Goal: Information Seeking & Learning: Check status

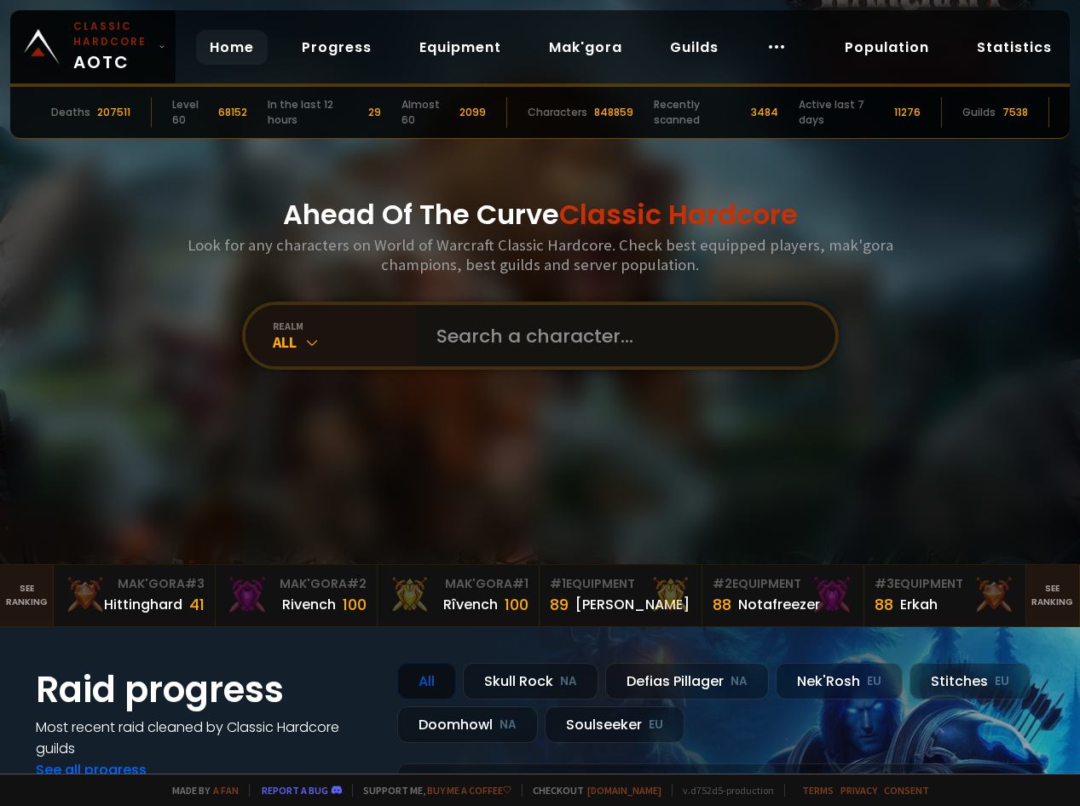
click at [518, 336] on input "text" at bounding box center [620, 335] width 389 height 61
type input "harltan"
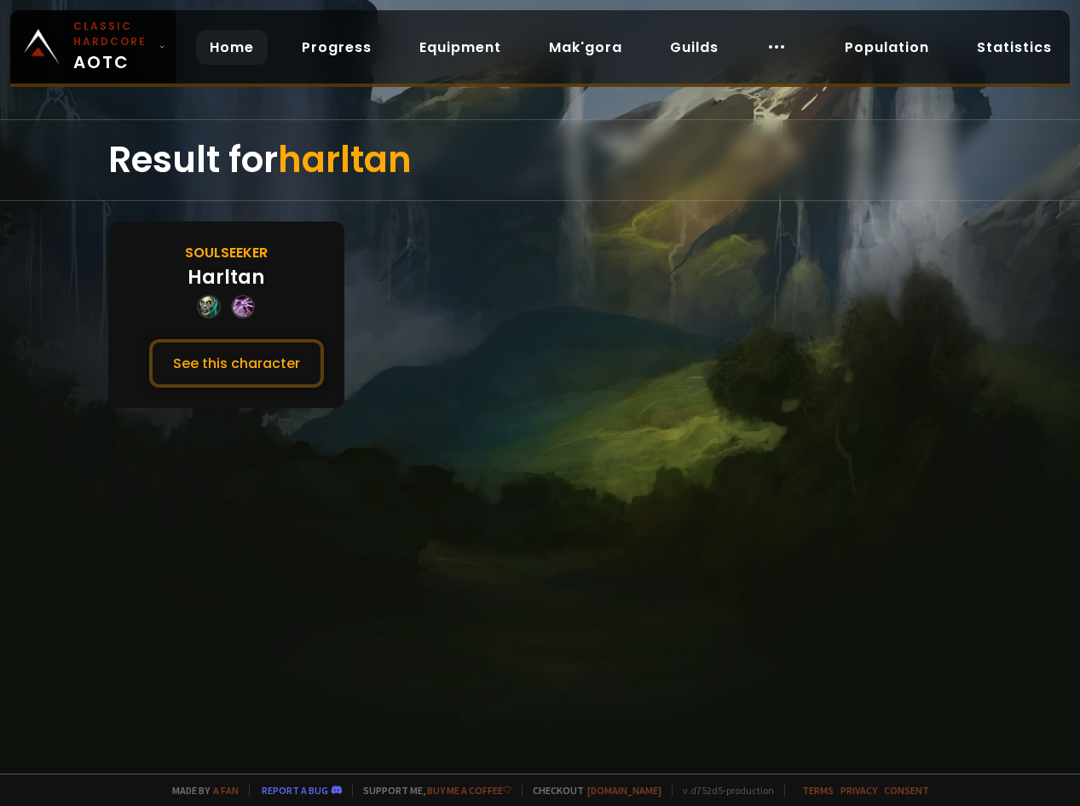
click at [245, 42] on link "Home" at bounding box center [232, 47] width 72 height 35
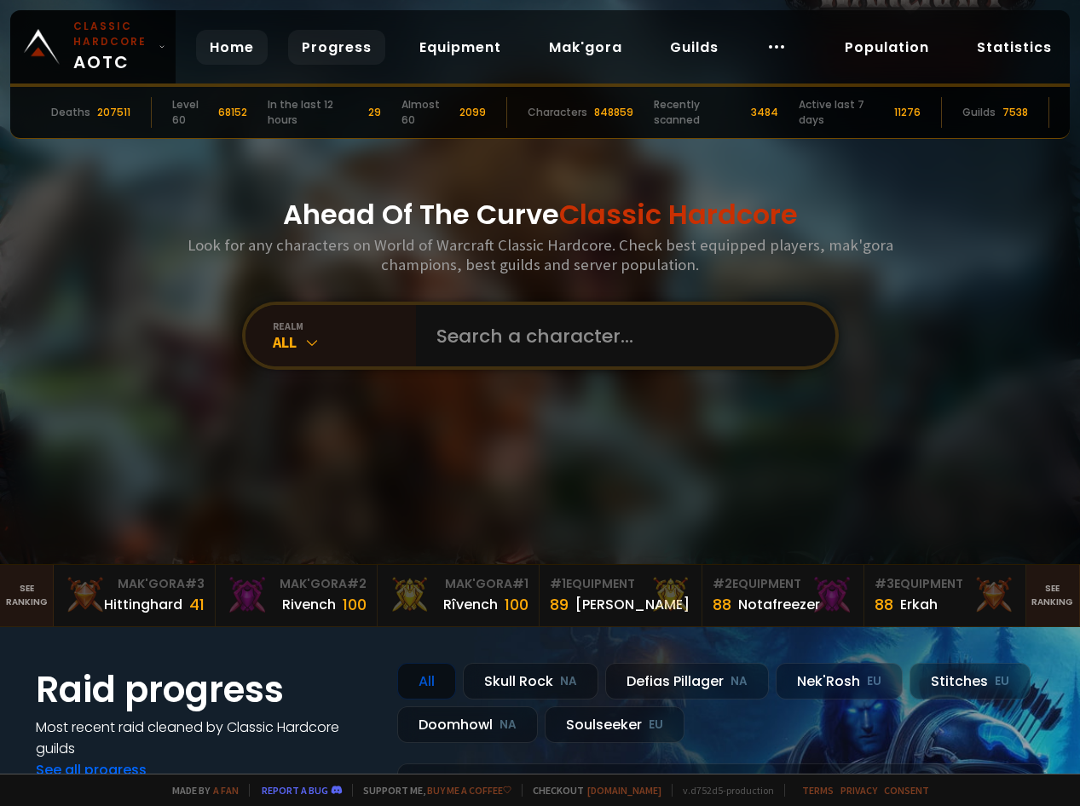
click at [345, 45] on link "Progress" at bounding box center [336, 47] width 97 height 35
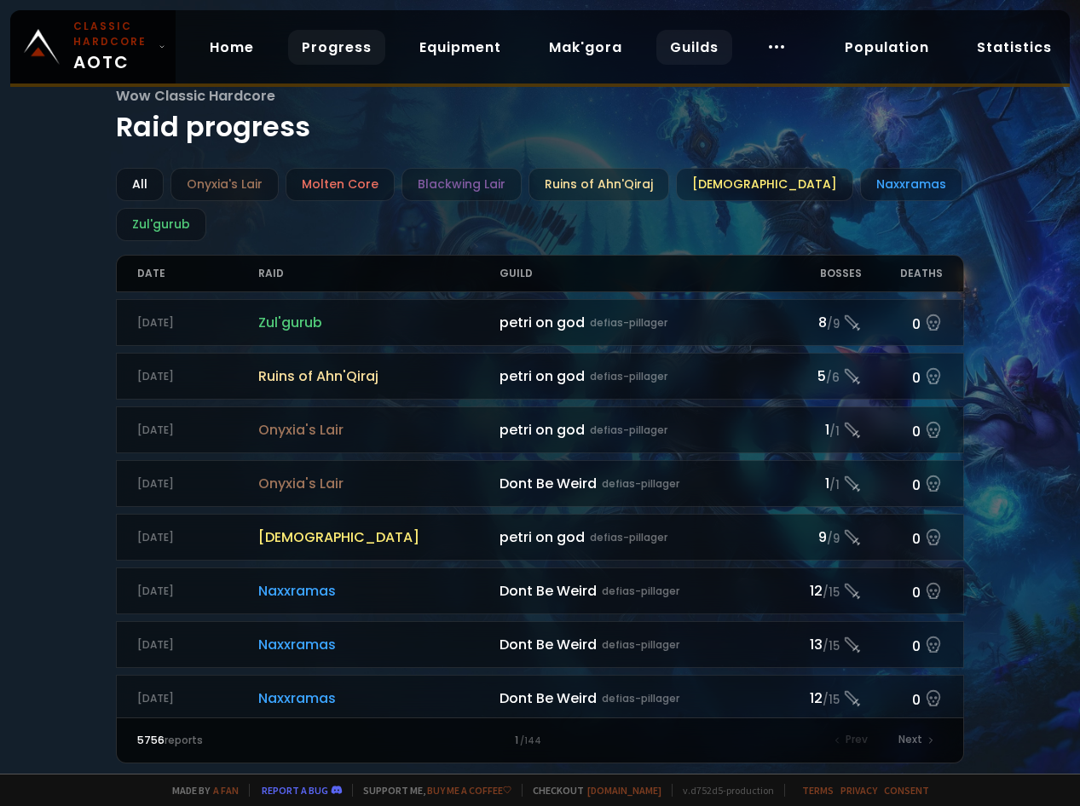
click at [681, 45] on link "Guilds" at bounding box center [694, 47] width 76 height 35
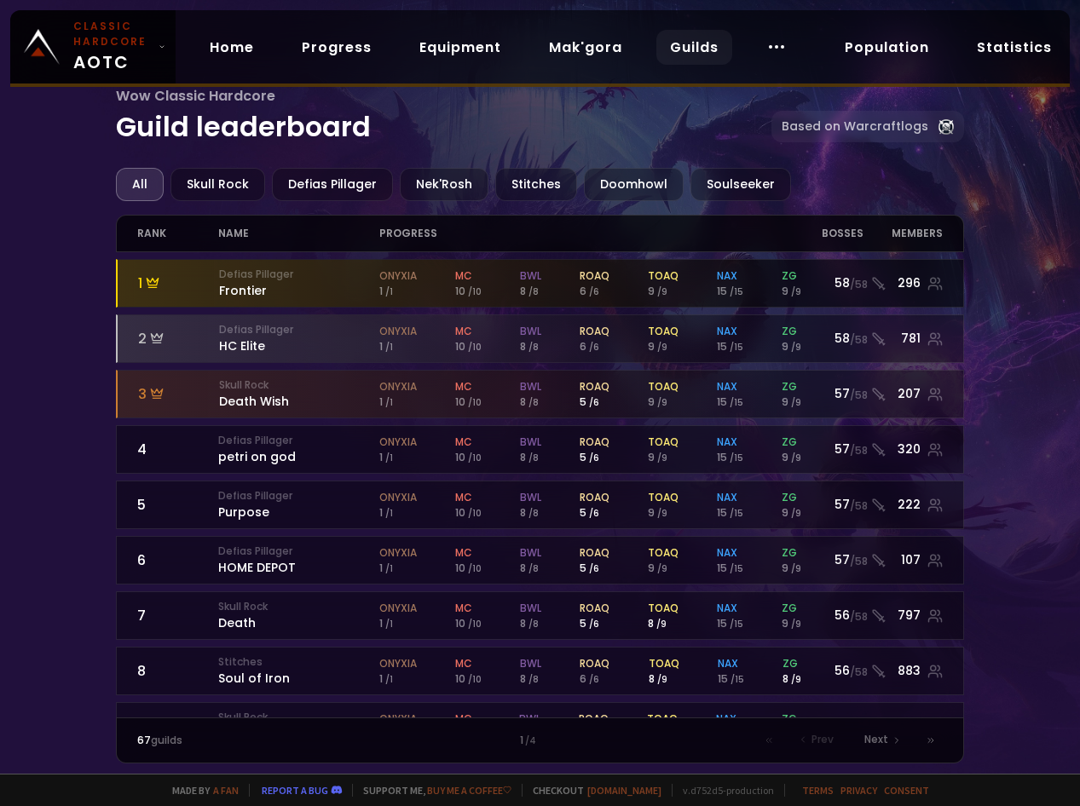
click at [291, 280] on small "Defias Pillager" at bounding box center [299, 274] width 161 height 15
click at [227, 271] on small "Defias Pillager" at bounding box center [299, 274] width 161 height 15
click at [912, 283] on div "296" at bounding box center [914, 283] width 56 height 18
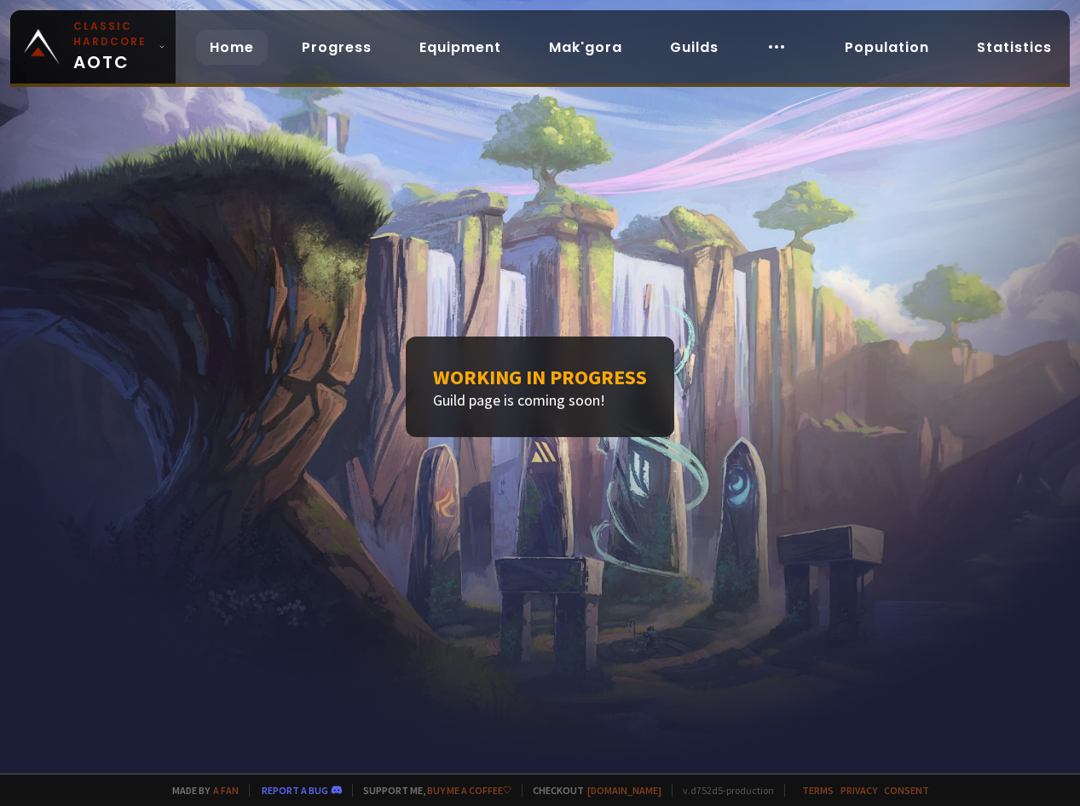
click at [215, 31] on link "Home" at bounding box center [232, 47] width 72 height 35
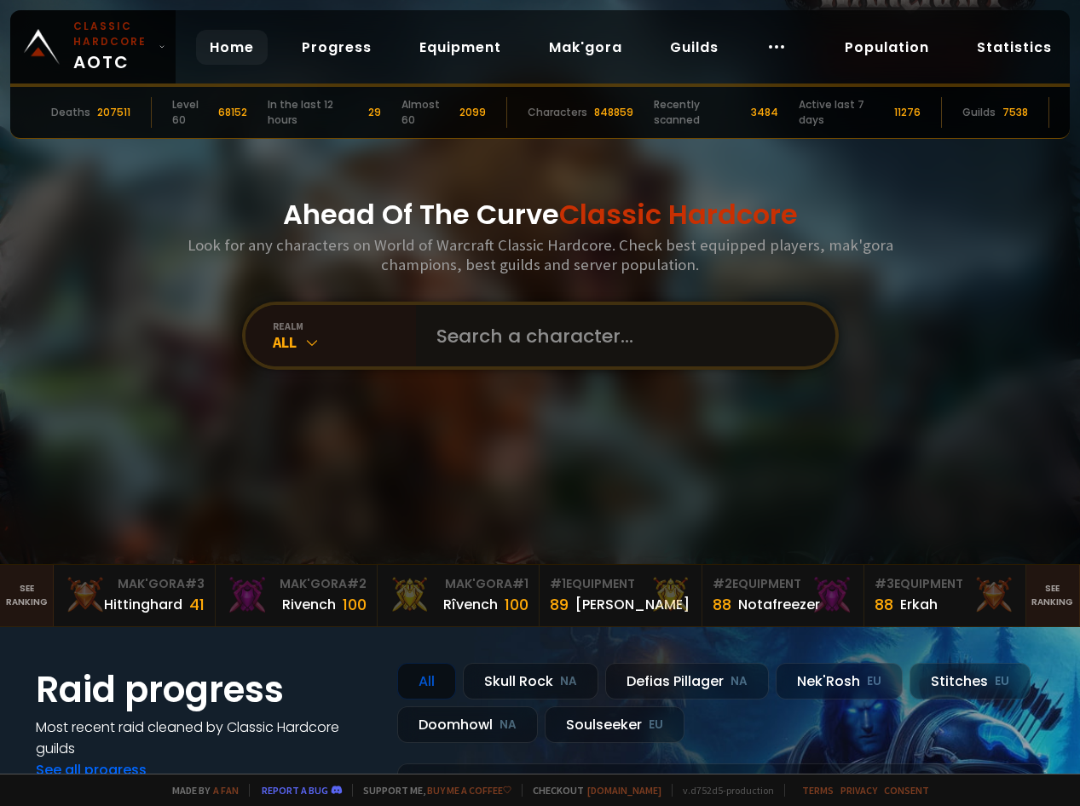
click at [528, 331] on input "text" at bounding box center [620, 335] width 389 height 61
type input "maltz"
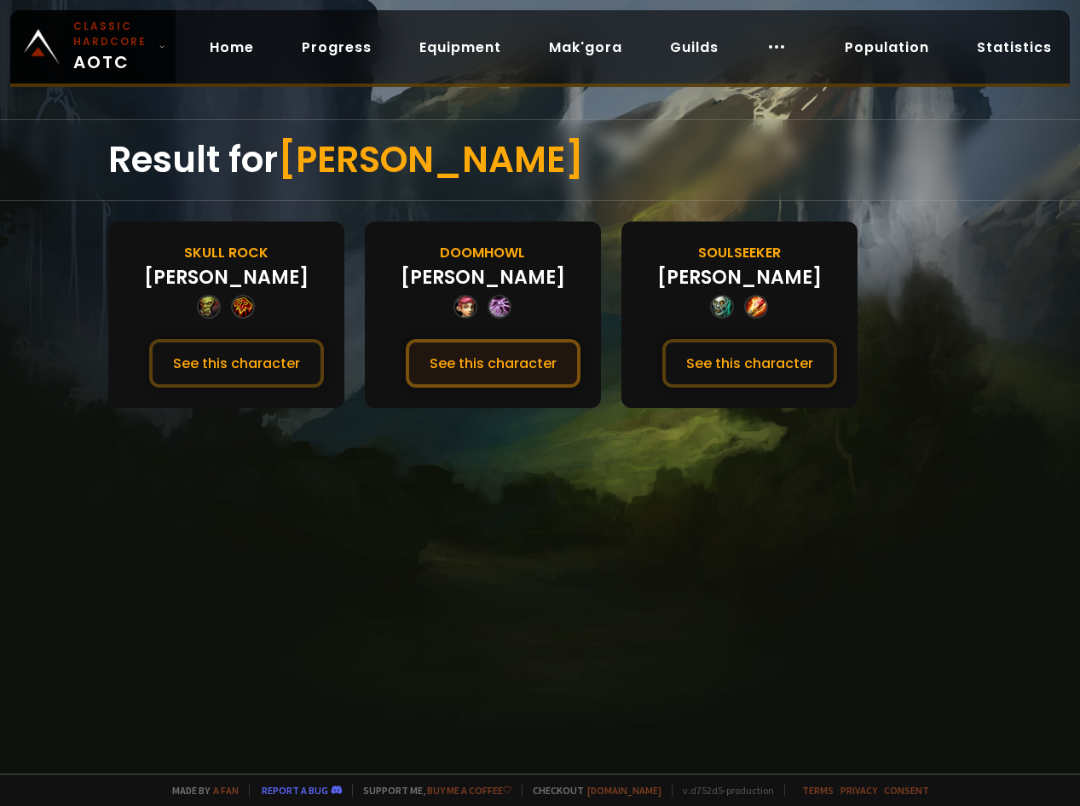
click at [467, 358] on button "See this character" at bounding box center [493, 363] width 175 height 49
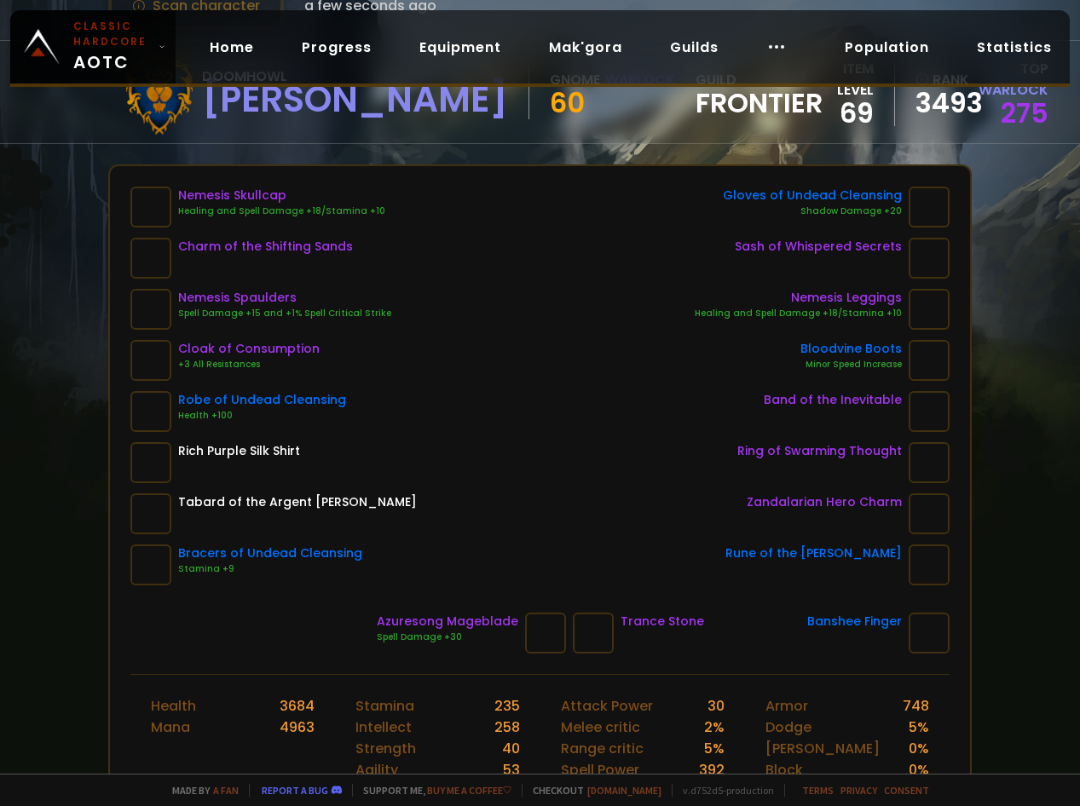
scroll to position [85, 0]
